Goal: Task Accomplishment & Management: Manage account settings

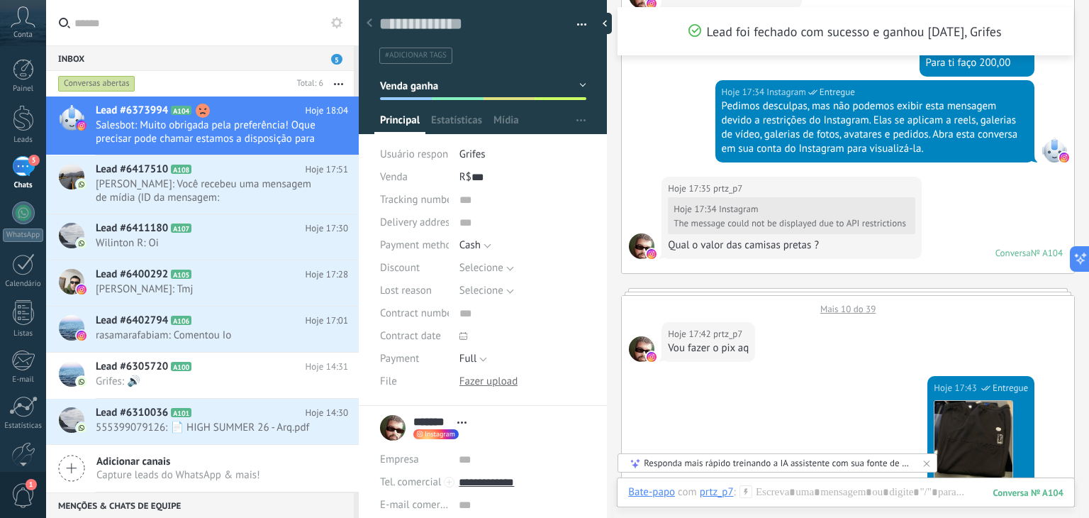
click at [489, 174] on div "R$ *** 642" at bounding box center [522, 177] width 127 height 23
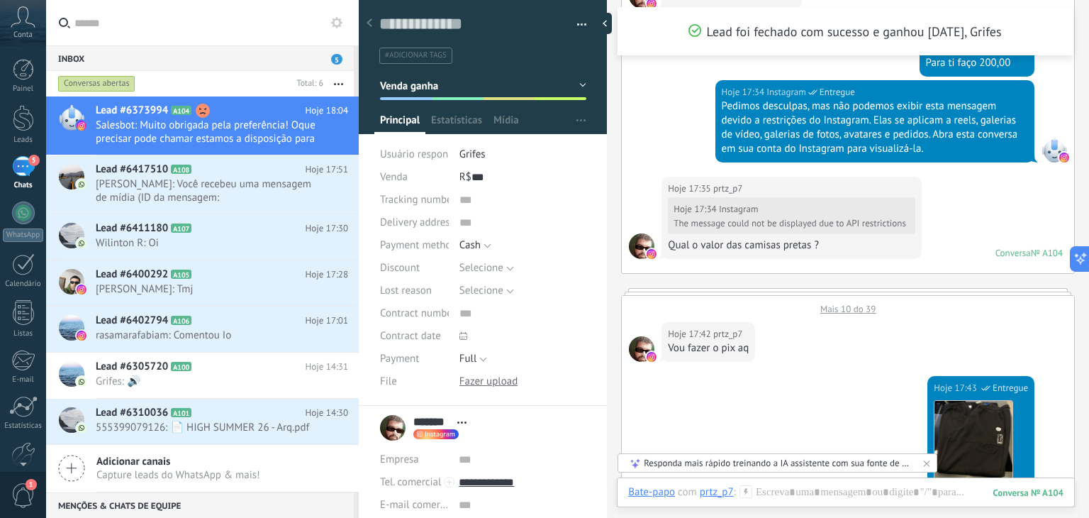
click at [498, 180] on div "R$ *** 642" at bounding box center [522, 177] width 127 height 23
type input "*"
click at [403, 491] on span "Salvar" at bounding box center [401, 496] width 26 height 10
type input "*****"
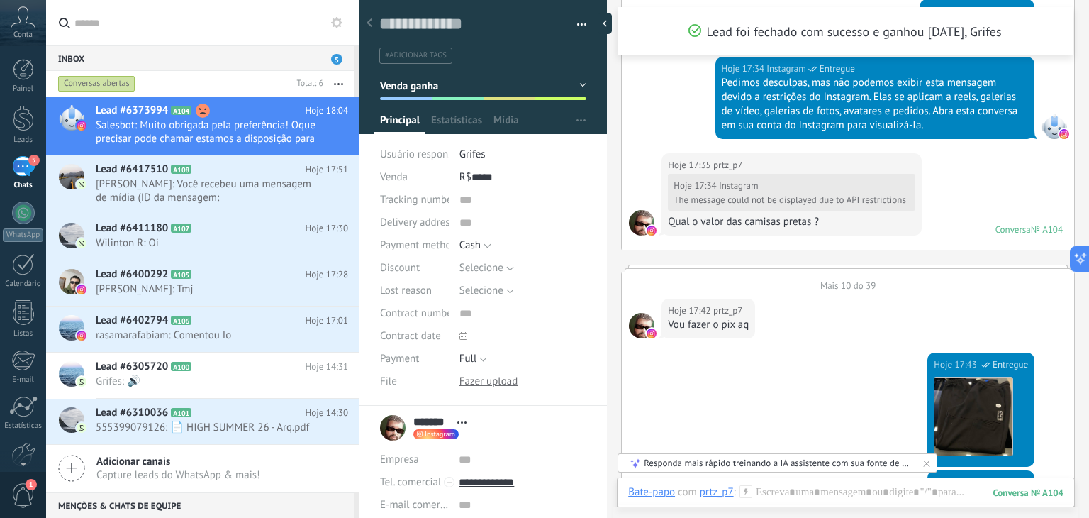
click at [372, 26] on icon at bounding box center [370, 22] width 6 height 9
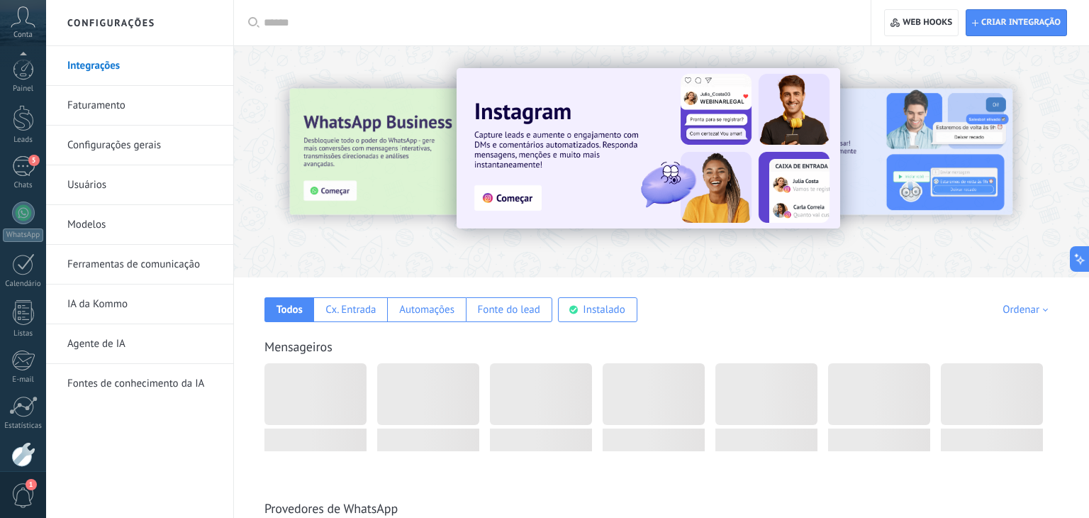
scroll to position [72, 0]
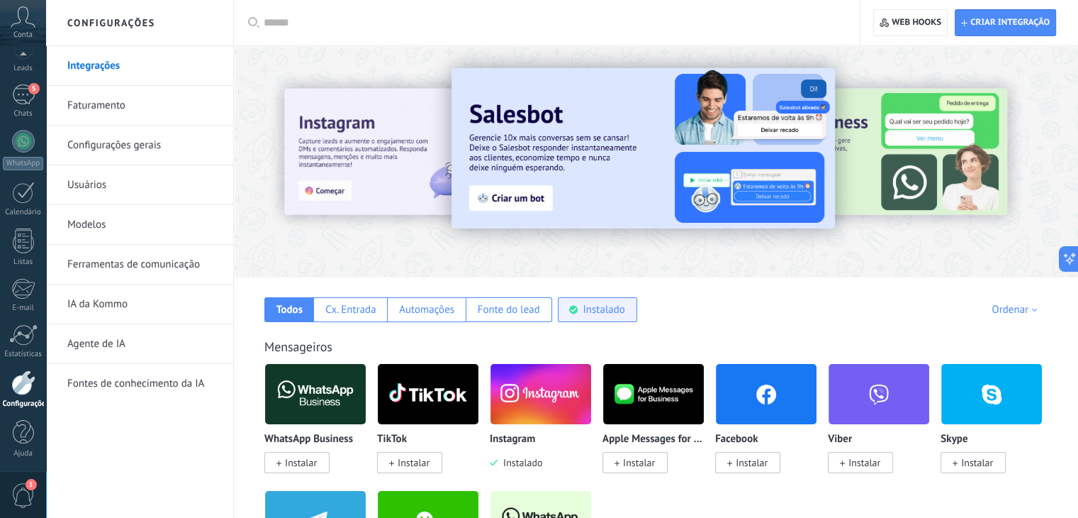
click at [587, 308] on div "Instalado" at bounding box center [604, 309] width 42 height 13
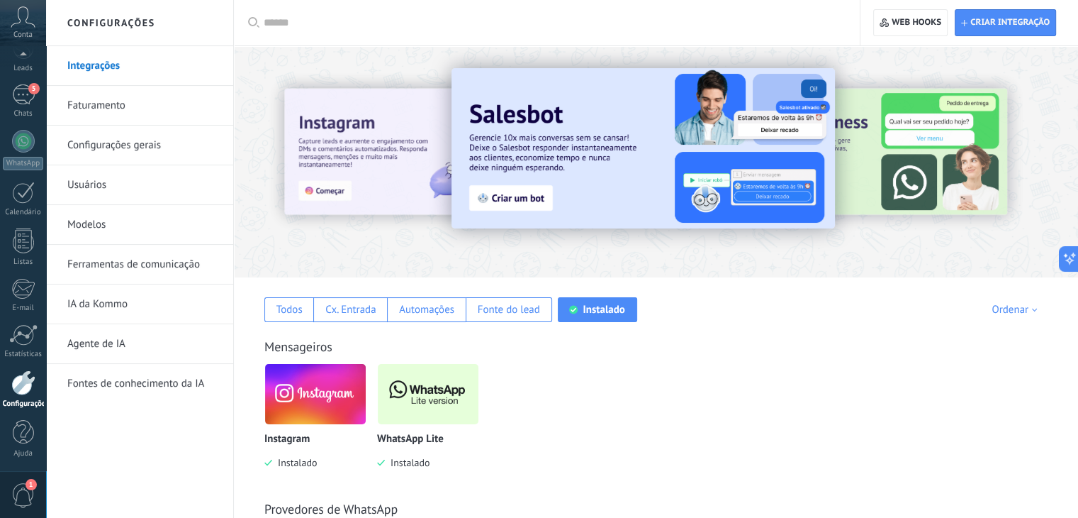
click at [403, 462] on span "Instalado" at bounding box center [407, 462] width 45 height 13
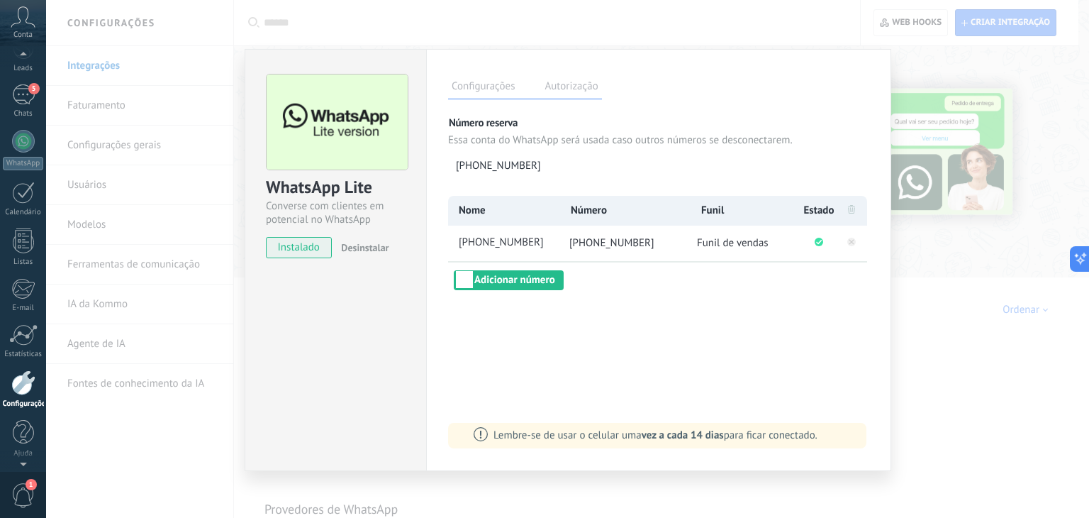
scroll to position [31, 0]
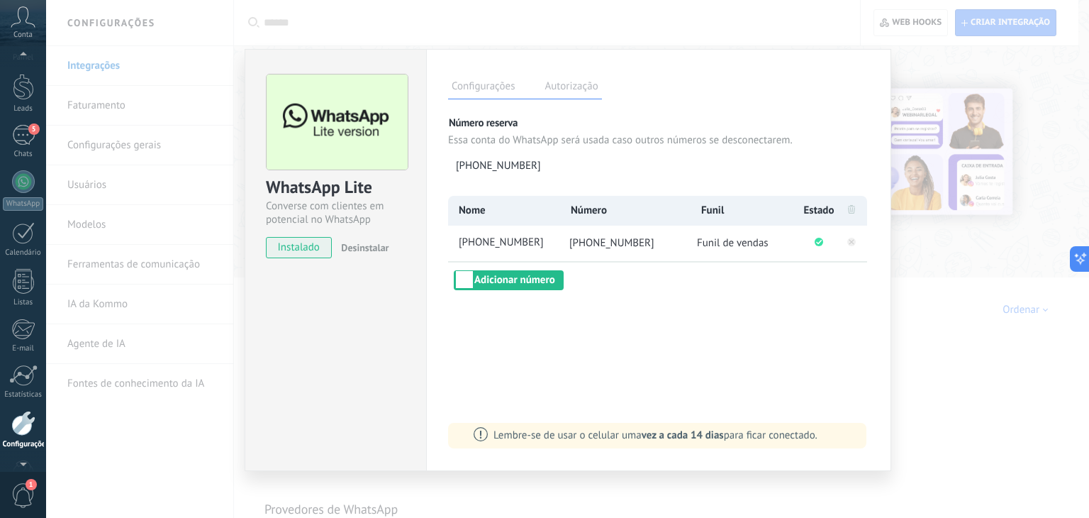
click at [20, 35] on span "Conta" at bounding box center [22, 34] width 19 height 9
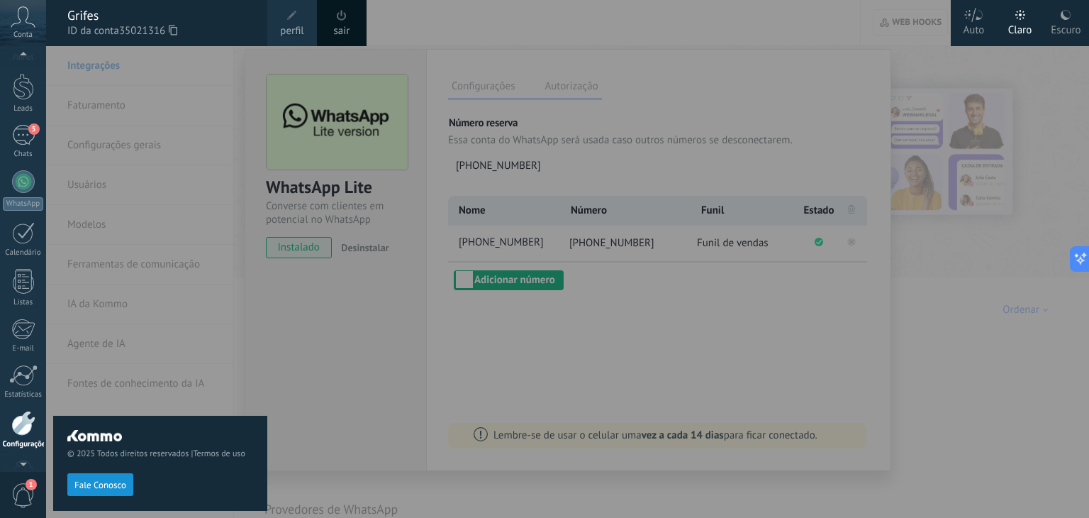
click at [249, 242] on div "© 2025 Todos direitos reservados | Termos de uso Fale Conosco" at bounding box center [160, 281] width 214 height 471
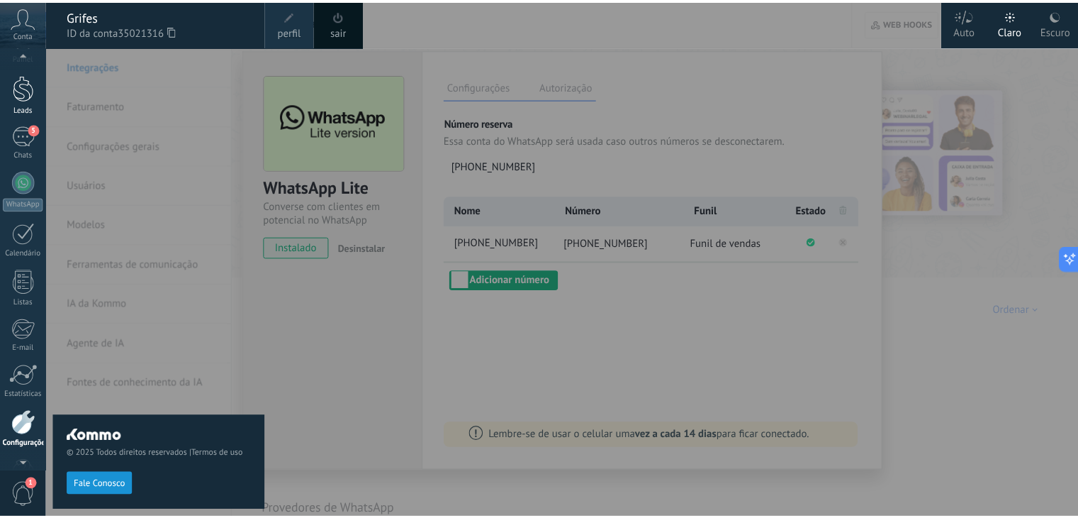
scroll to position [24, 0]
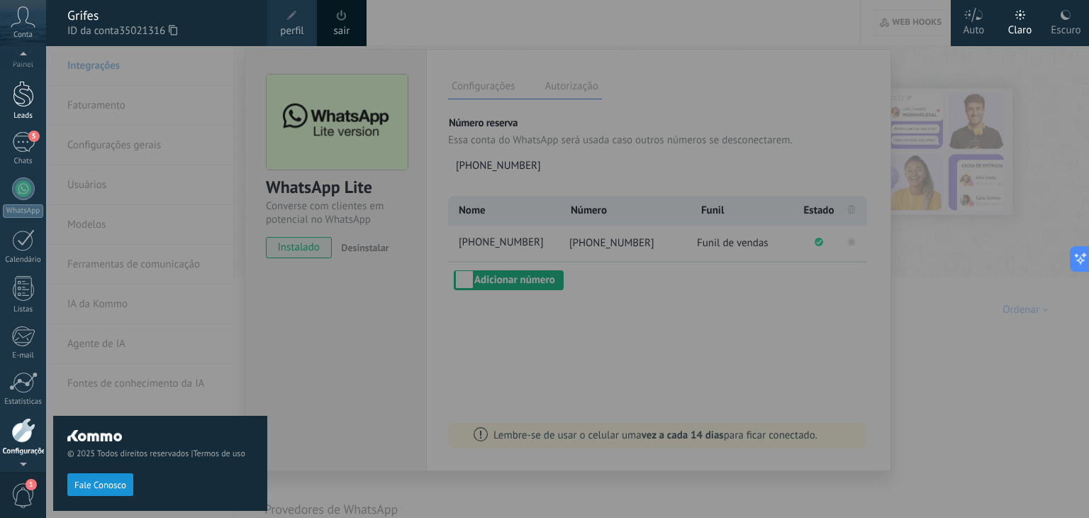
click at [25, 100] on div at bounding box center [23, 94] width 21 height 26
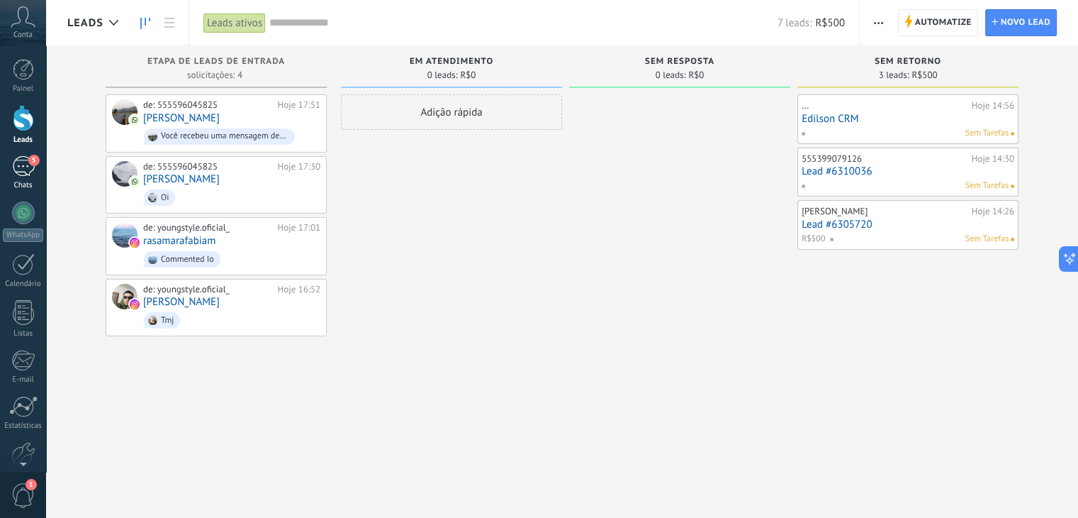
click at [18, 182] on div "Chats" at bounding box center [23, 185] width 41 height 9
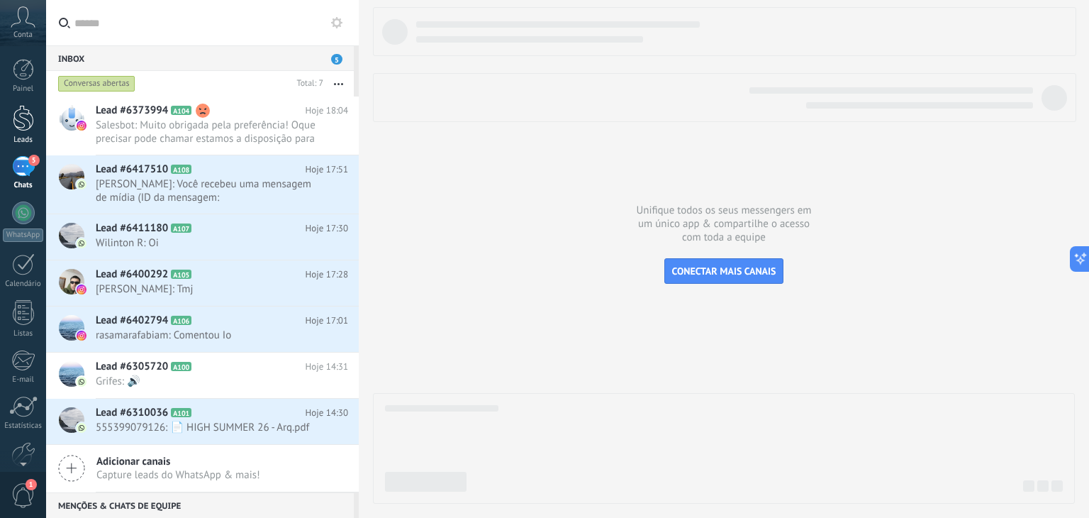
click at [14, 127] on div at bounding box center [23, 118] width 21 height 26
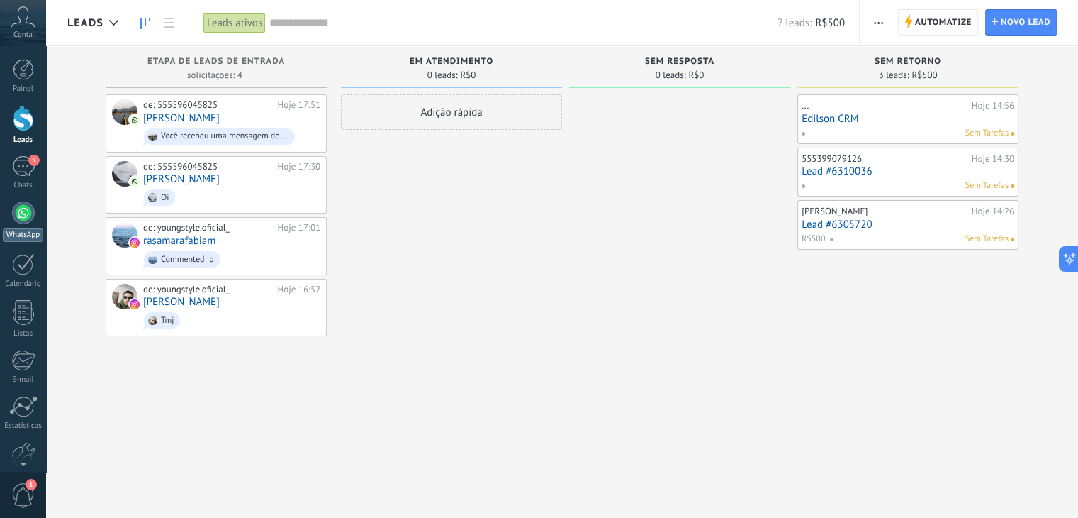
click at [22, 229] on div "WhatsApp" at bounding box center [23, 234] width 40 height 13
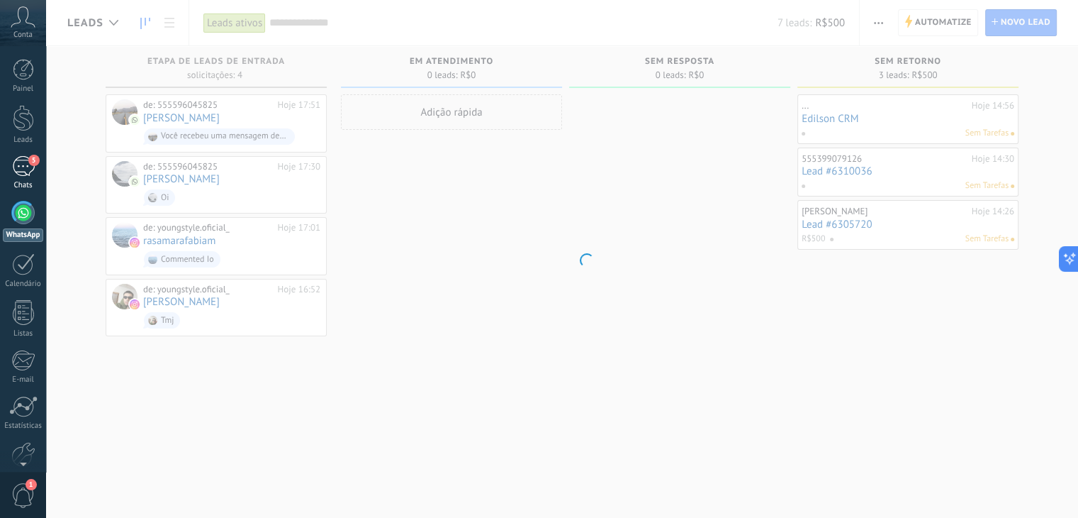
click at [16, 156] on div "5" at bounding box center [23, 166] width 23 height 21
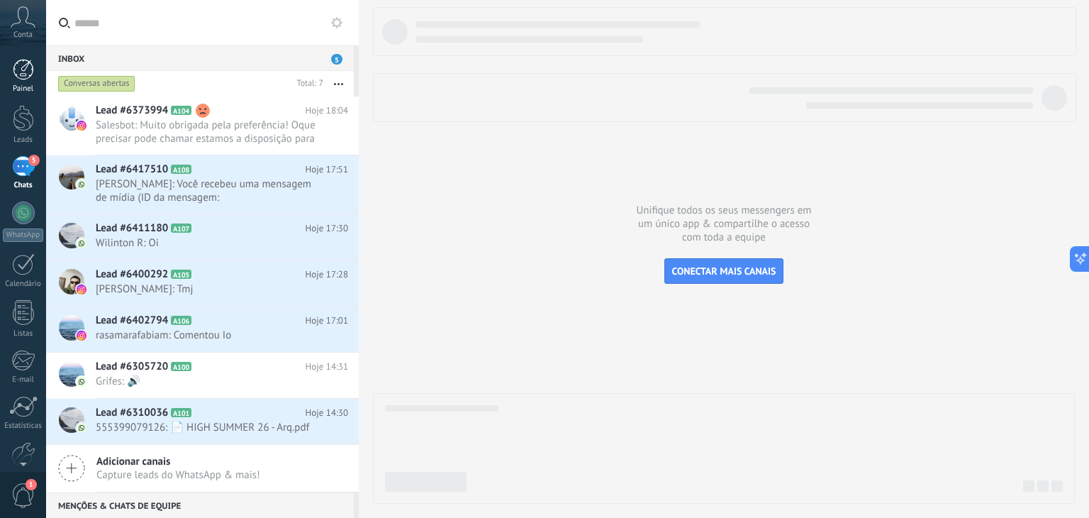
click at [21, 79] on div at bounding box center [23, 69] width 21 height 21
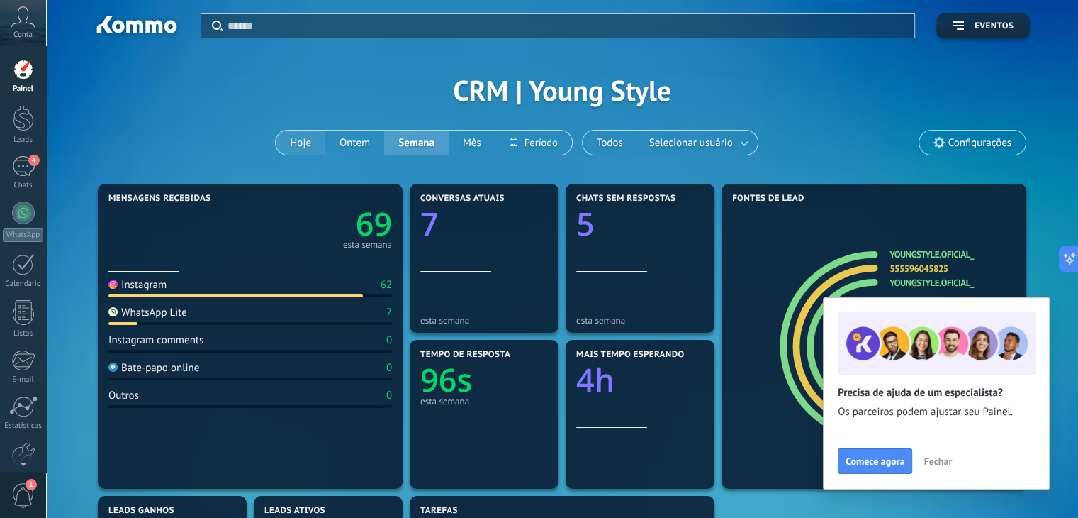
click at [310, 135] on button "Hoje" at bounding box center [301, 142] width 50 height 24
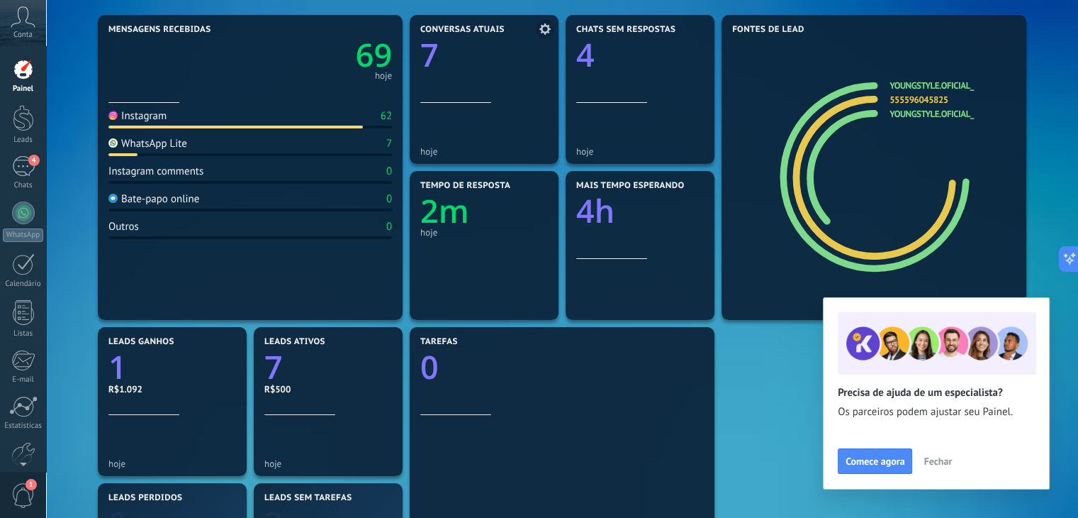
scroll to position [170, 0]
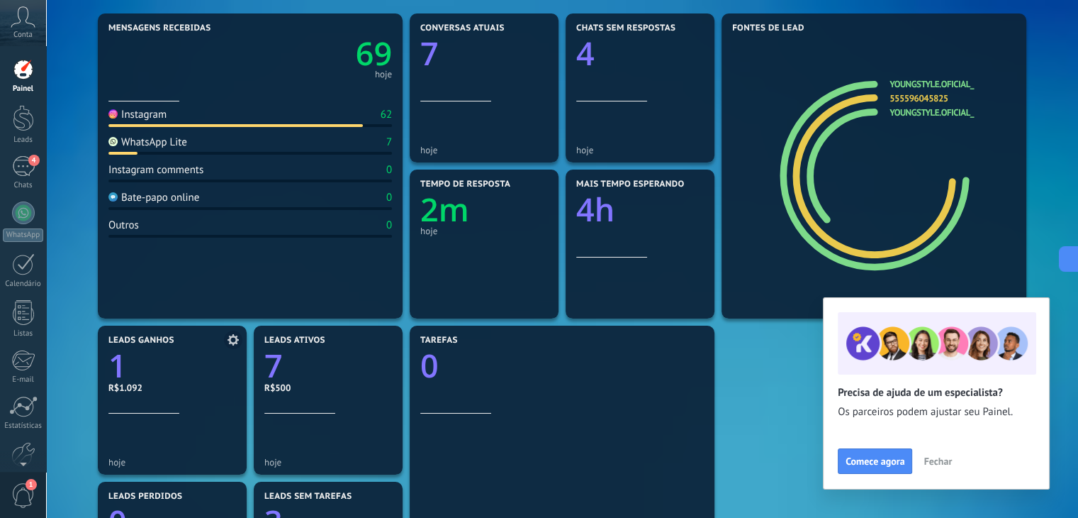
click at [147, 378] on link "1" at bounding box center [172, 365] width 128 height 43
